Goal: Navigation & Orientation: Find specific page/section

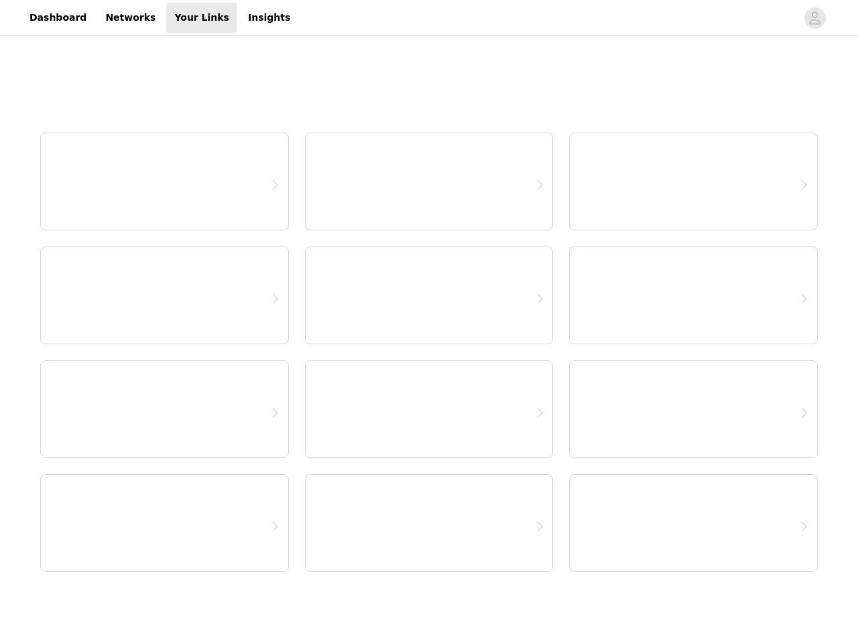
select select "12"
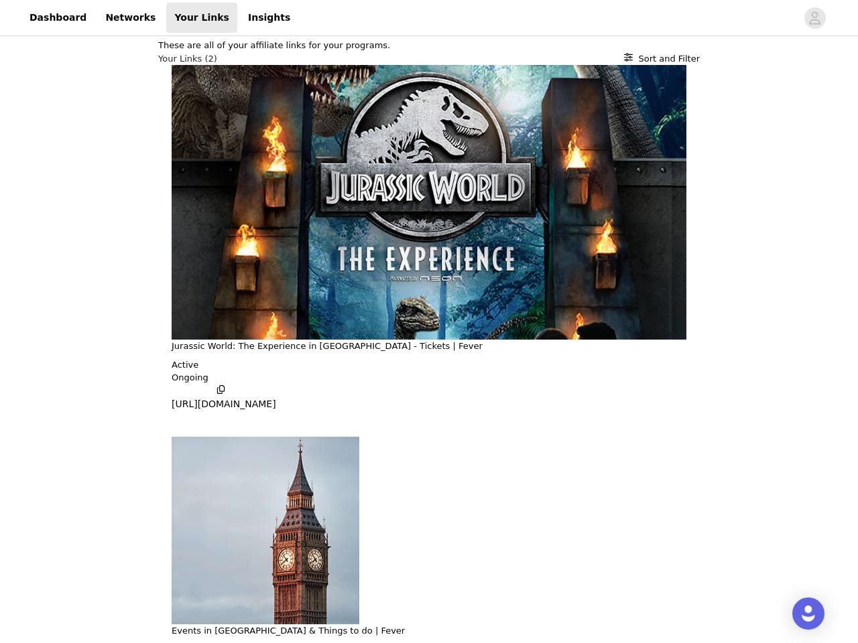
click at [429, 322] on body "Dashboard Networks Your Links Insights These are all of your affiliate links fo…" at bounding box center [429, 321] width 858 height 643
click at [429, 151] on div "Jurassic World: The Experience in [GEOGRAPHIC_DATA] - Tickets | Fever Active On…" at bounding box center [428, 393] width 541 height 656
click at [429, 18] on div at bounding box center [547, 18] width 498 height 30
click at [815, 18] on icon "avatar" at bounding box center [814, 17] width 13 height 21
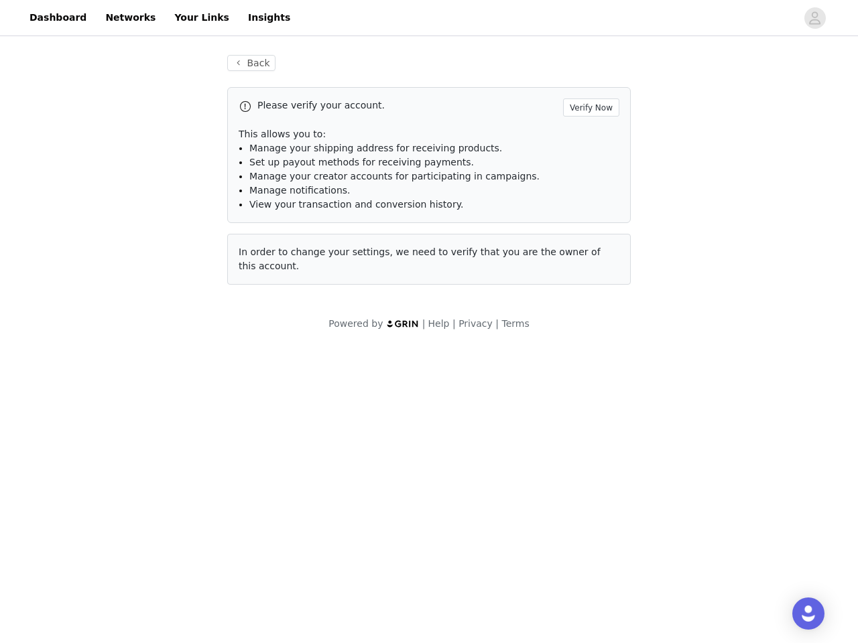
click at [781, 93] on div "Back Please verify your account. Verify Now This allows you to: Manage your shi…" at bounding box center [429, 193] width 858 height 308
click at [178, 146] on div "Back Please verify your account. Verify Now This allows you to: Manage your shi…" at bounding box center [429, 193] width 858 height 308
